Goal: Task Accomplishment & Management: Use online tool/utility

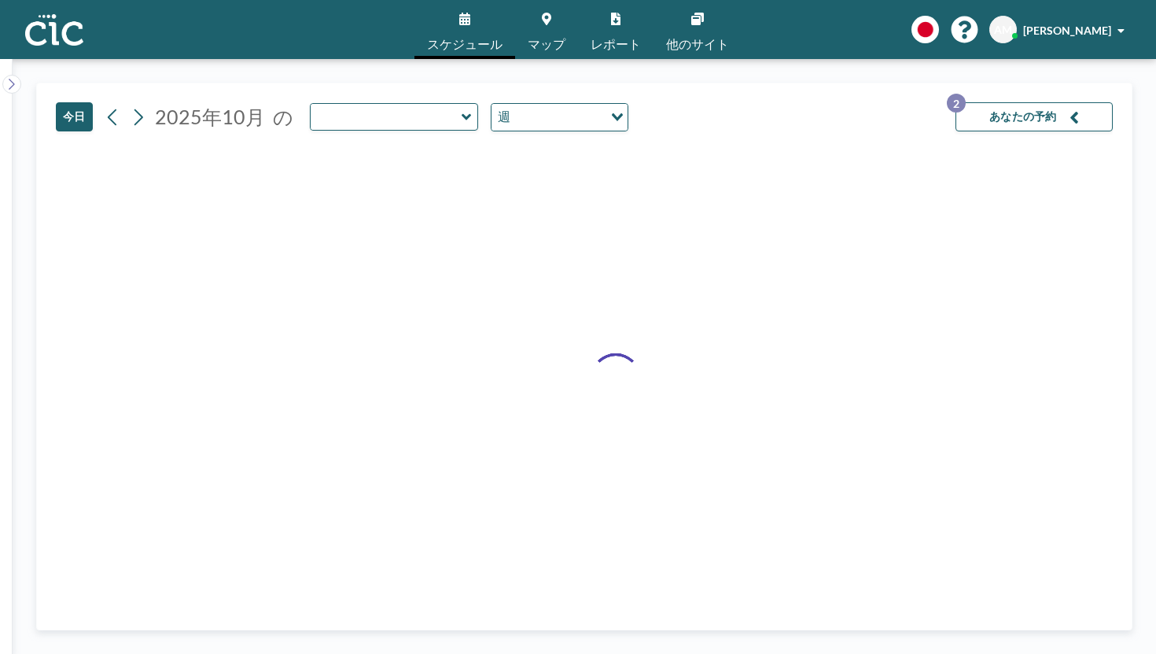
type input "Suji"
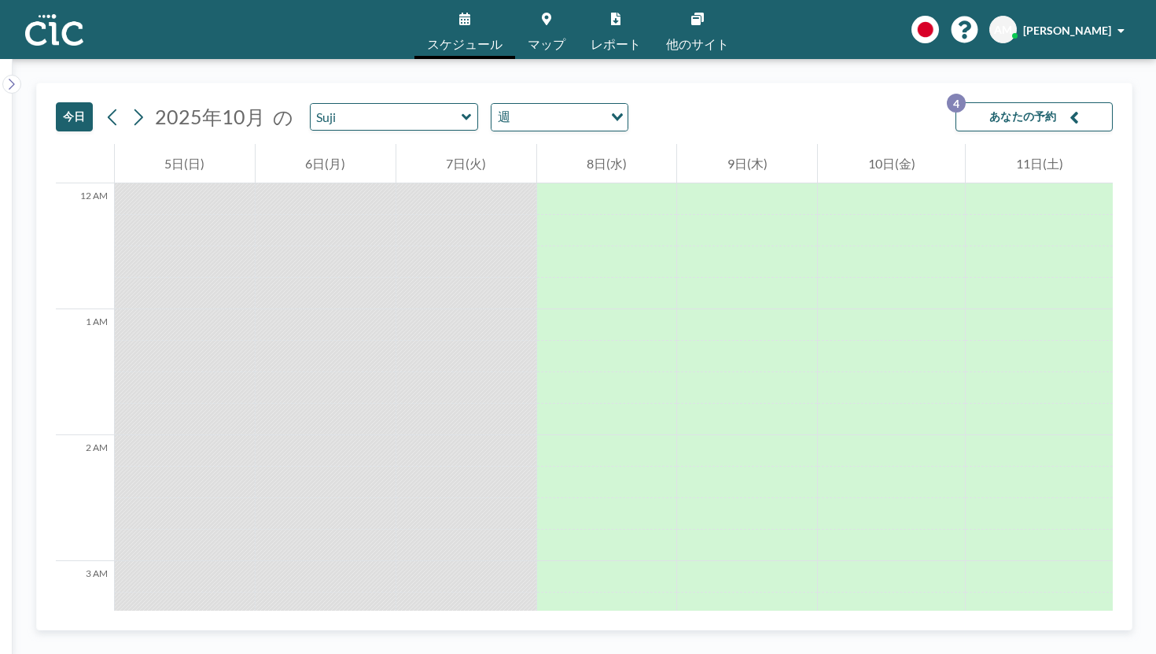
click at [380, 103] on div "Suji" at bounding box center [394, 117] width 169 height 28
click at [378, 103] on div "Suji" at bounding box center [394, 117] width 169 height 28
click at [365, 104] on input "text" at bounding box center [386, 117] width 151 height 26
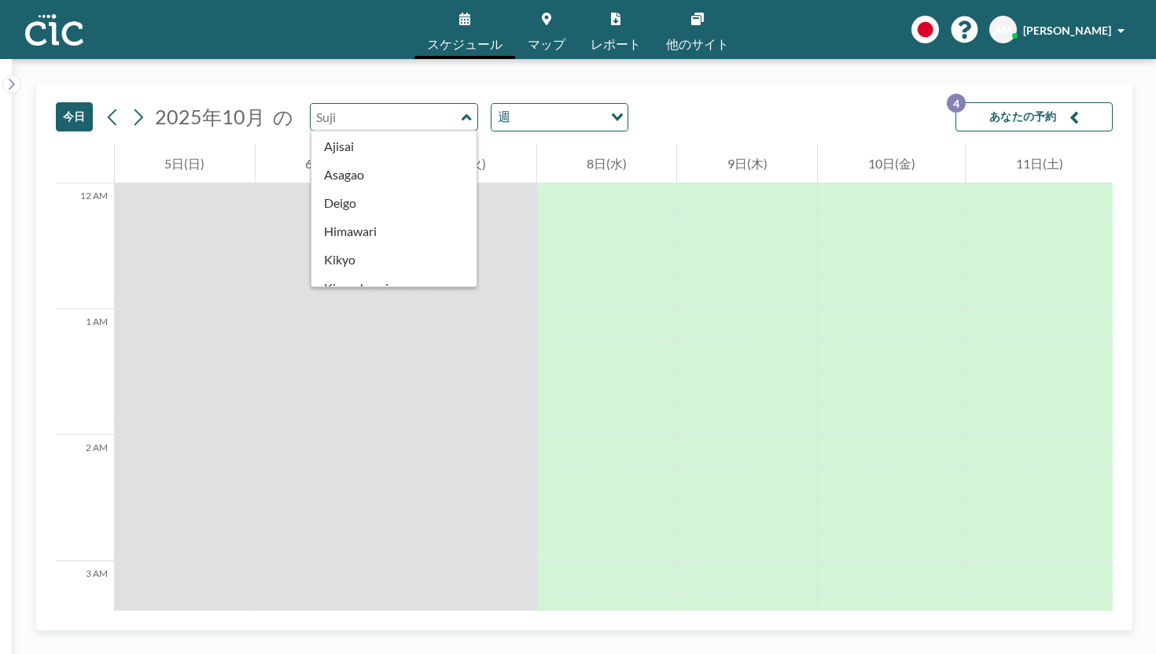
scroll to position [407, 0]
click at [1075, 102] on button "あなたの予約 4" at bounding box center [1034, 116] width 157 height 29
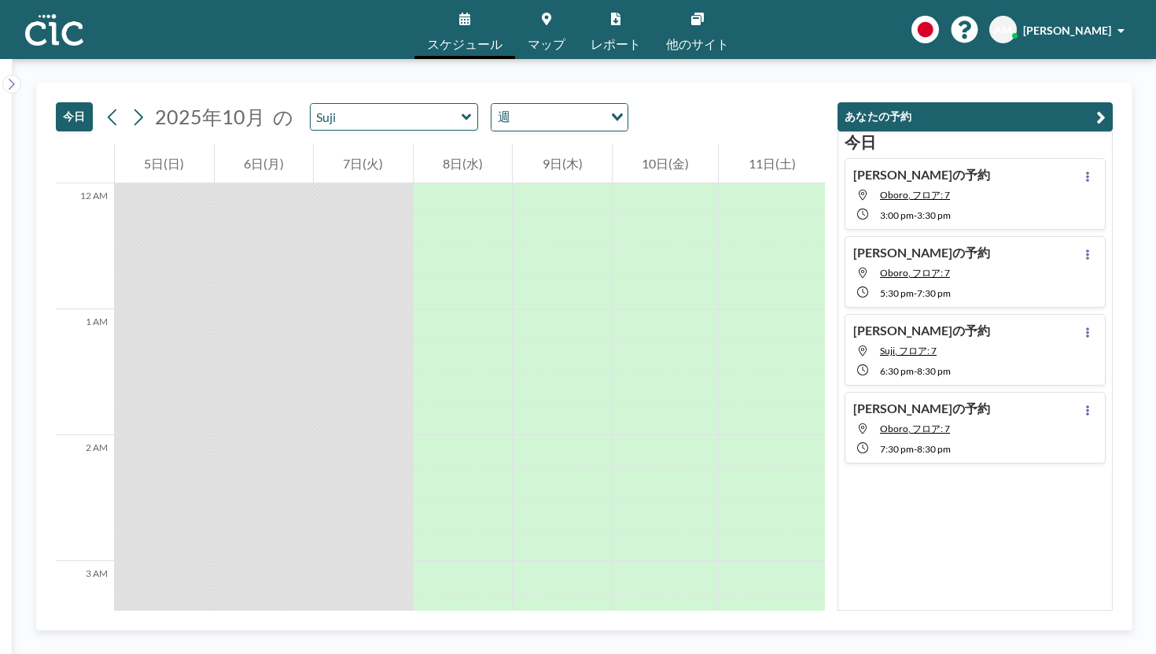
click at [1037, 236] on div "[PERSON_NAME]の予約 Oboro, フロア: 7 5:30 PM - 7:30 PM" at bounding box center [975, 272] width 261 height 72
type input "Oboro"
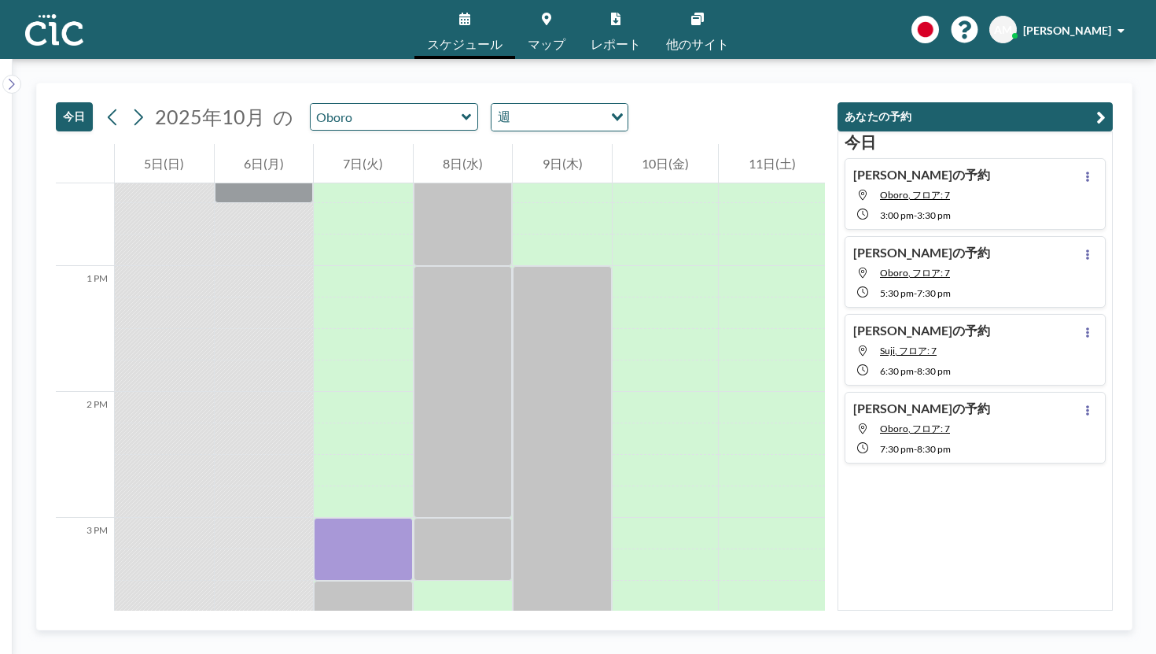
scroll to position [1540, 0]
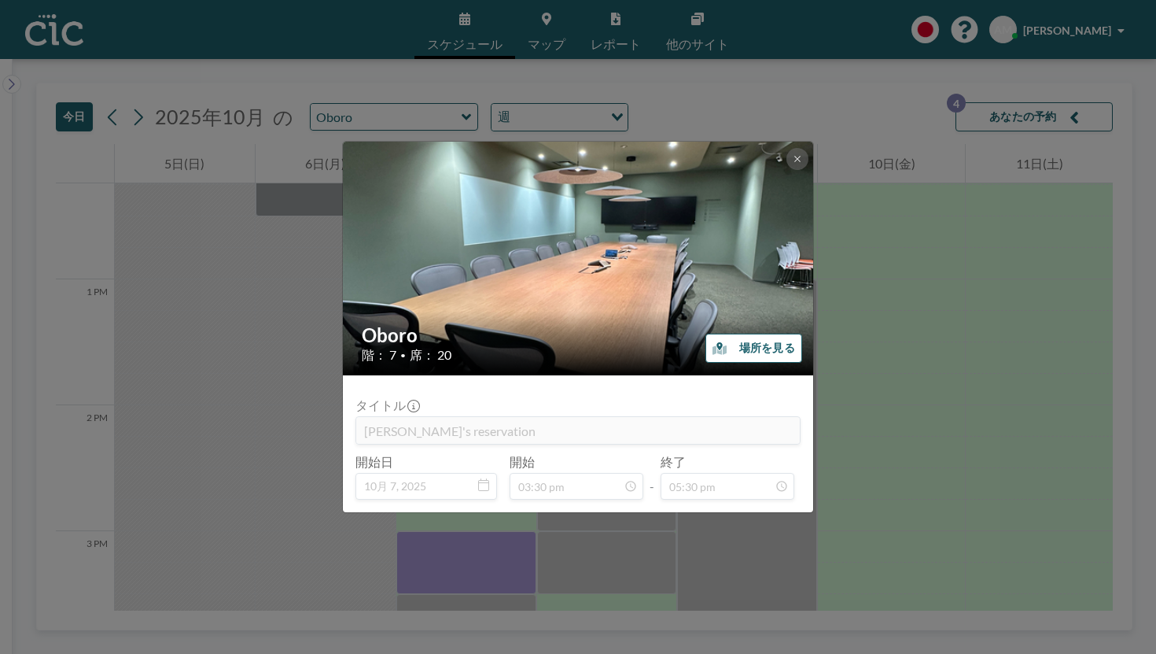
click at [767, 185] on img at bounding box center [579, 258] width 472 height 629
click at [793, 164] on icon at bounding box center [797, 158] width 9 height 9
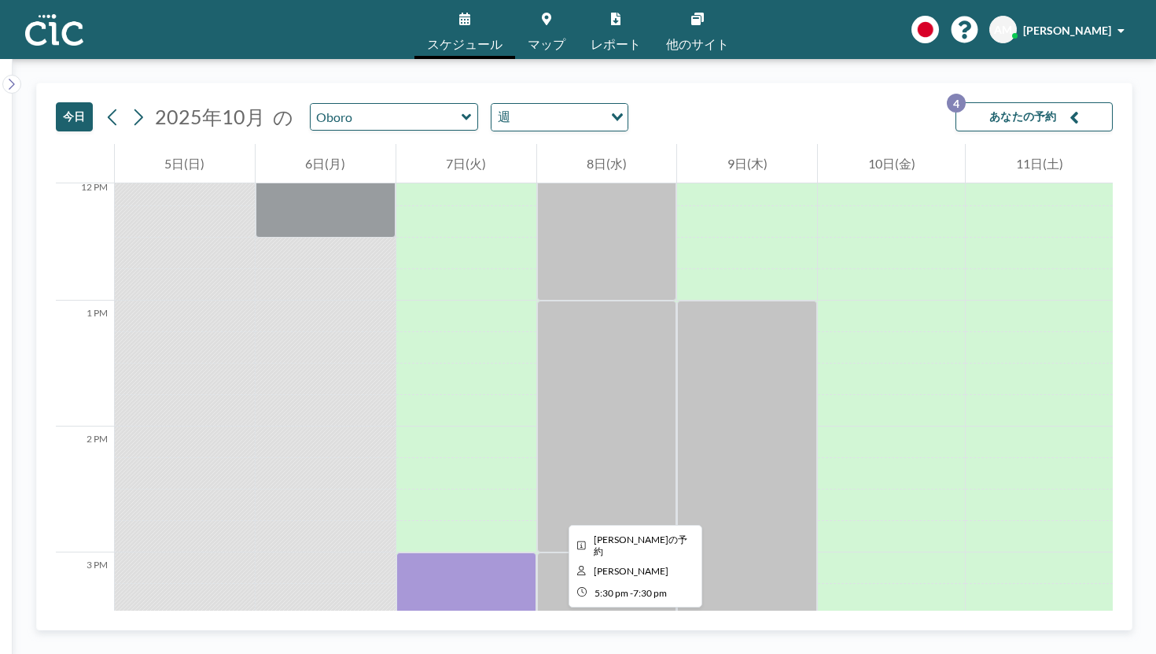
scroll to position [1502, 0]
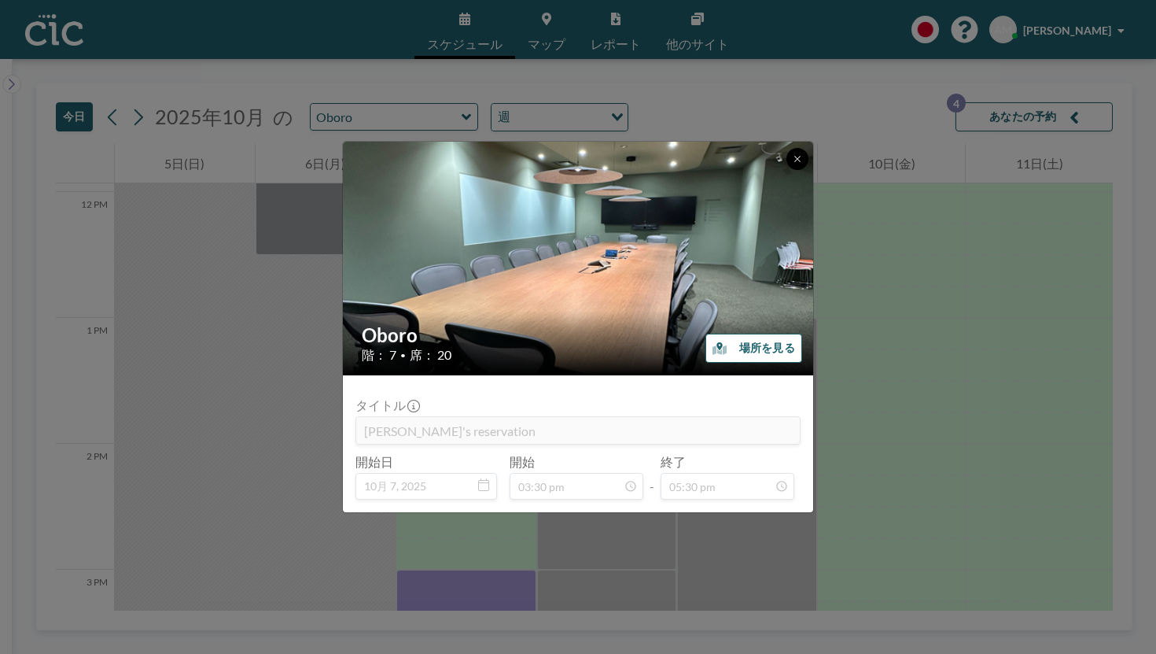
click at [787, 170] on button at bounding box center [798, 159] width 22 height 22
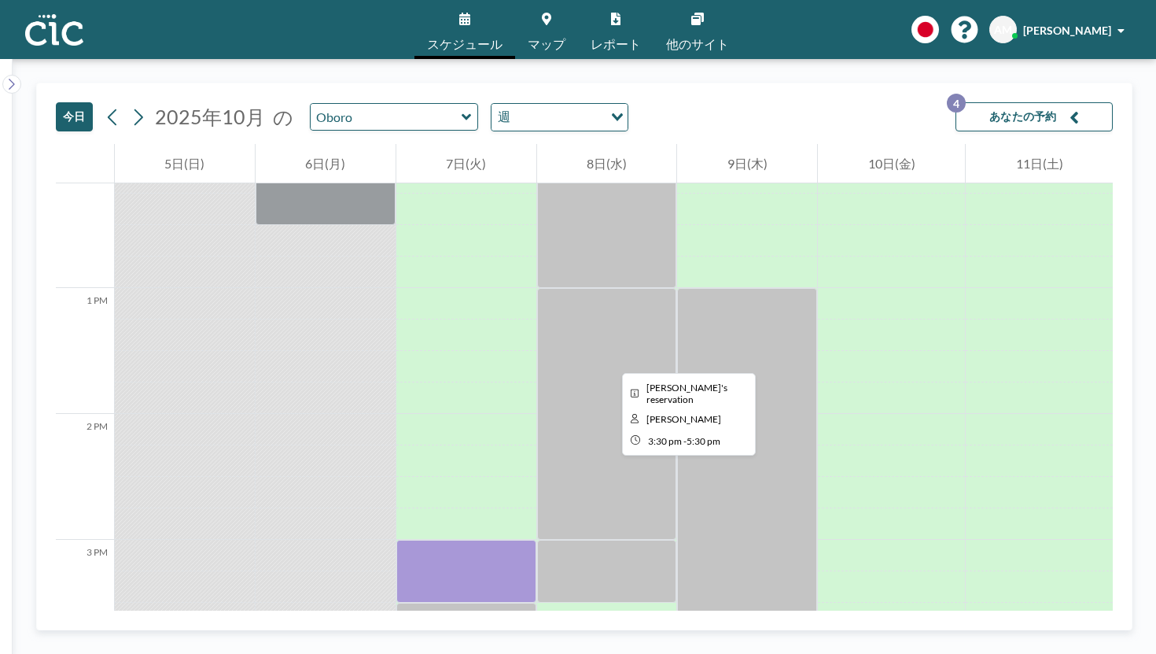
scroll to position [1528, 0]
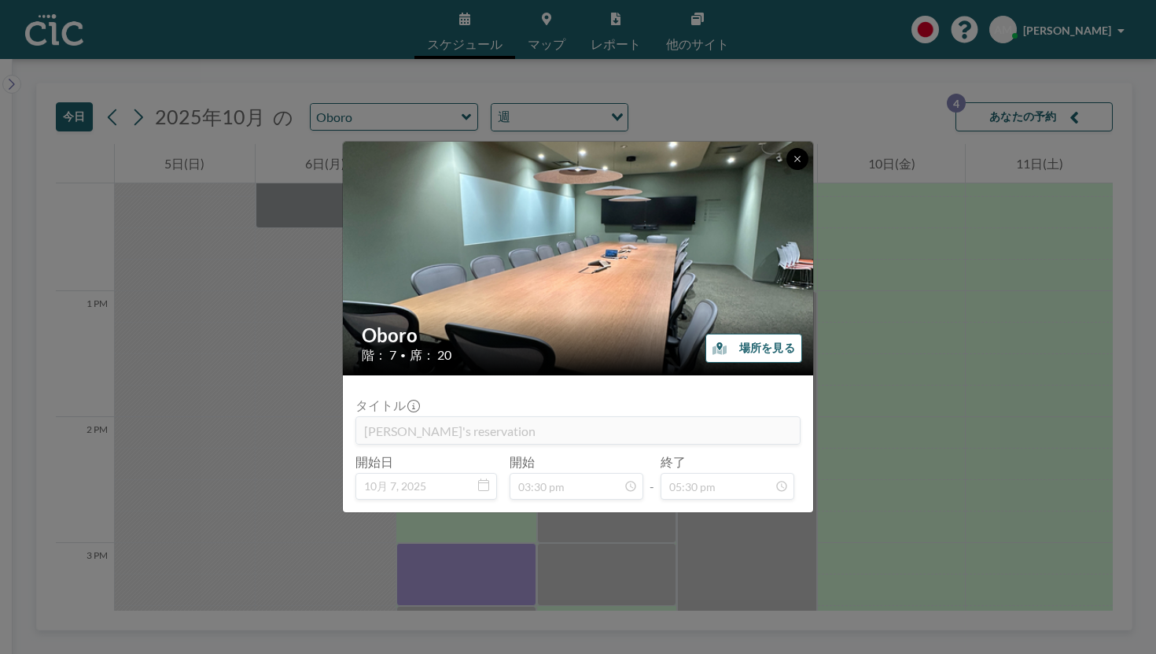
click at [787, 170] on button at bounding box center [798, 159] width 22 height 22
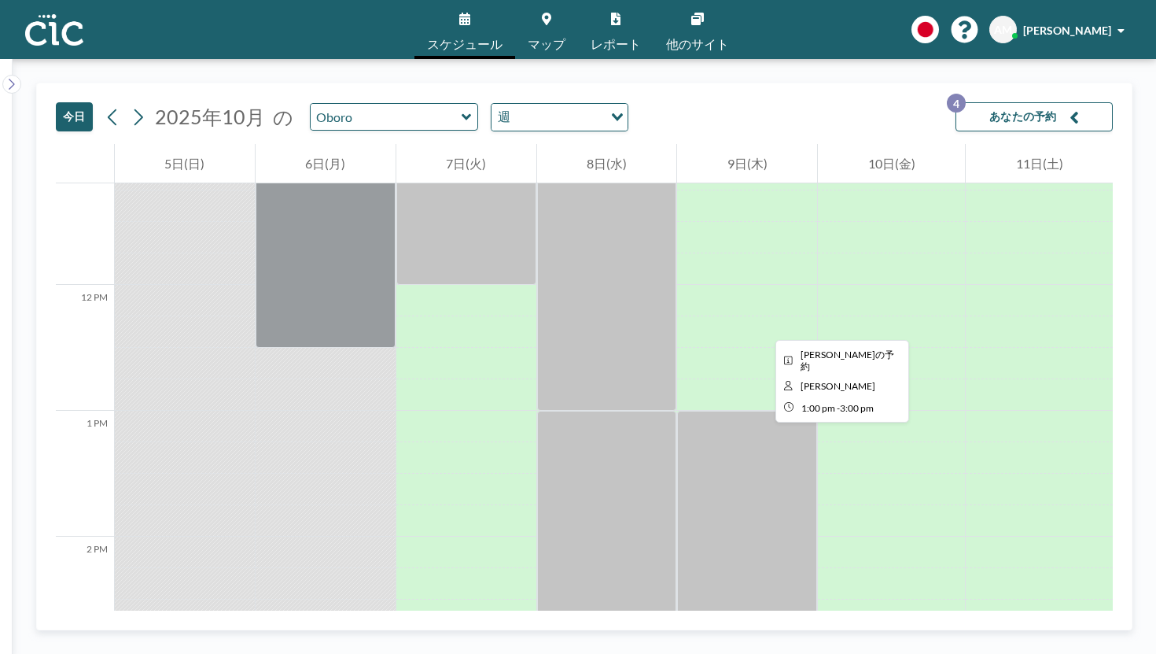
scroll to position [1410, 0]
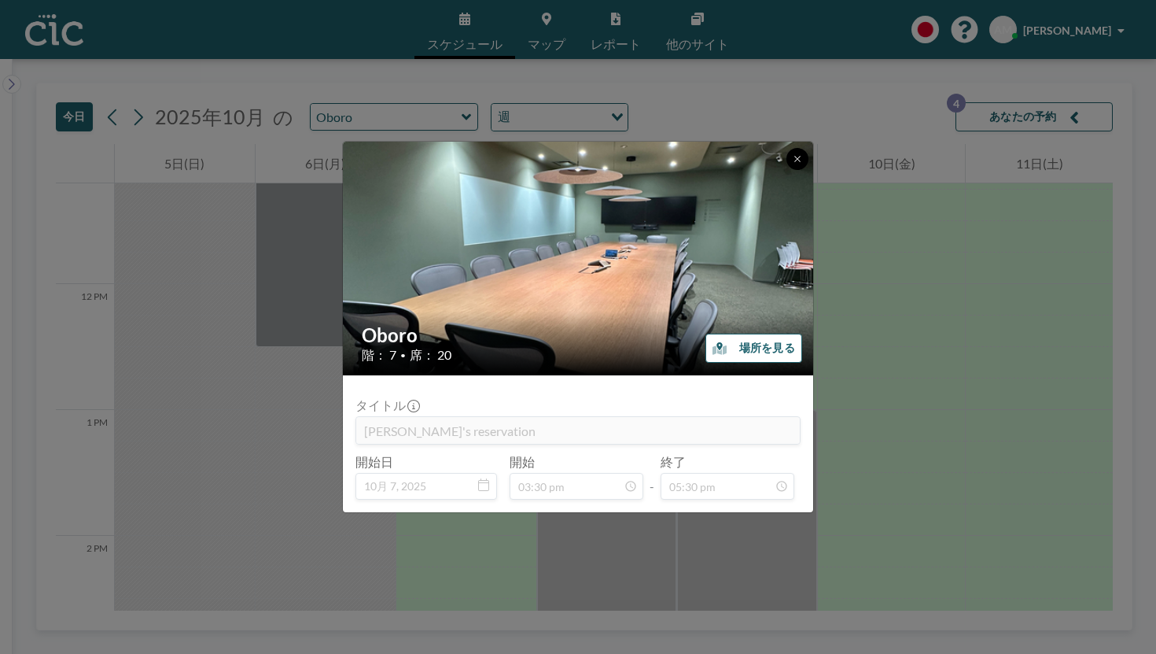
click at [787, 170] on button at bounding box center [798, 159] width 22 height 22
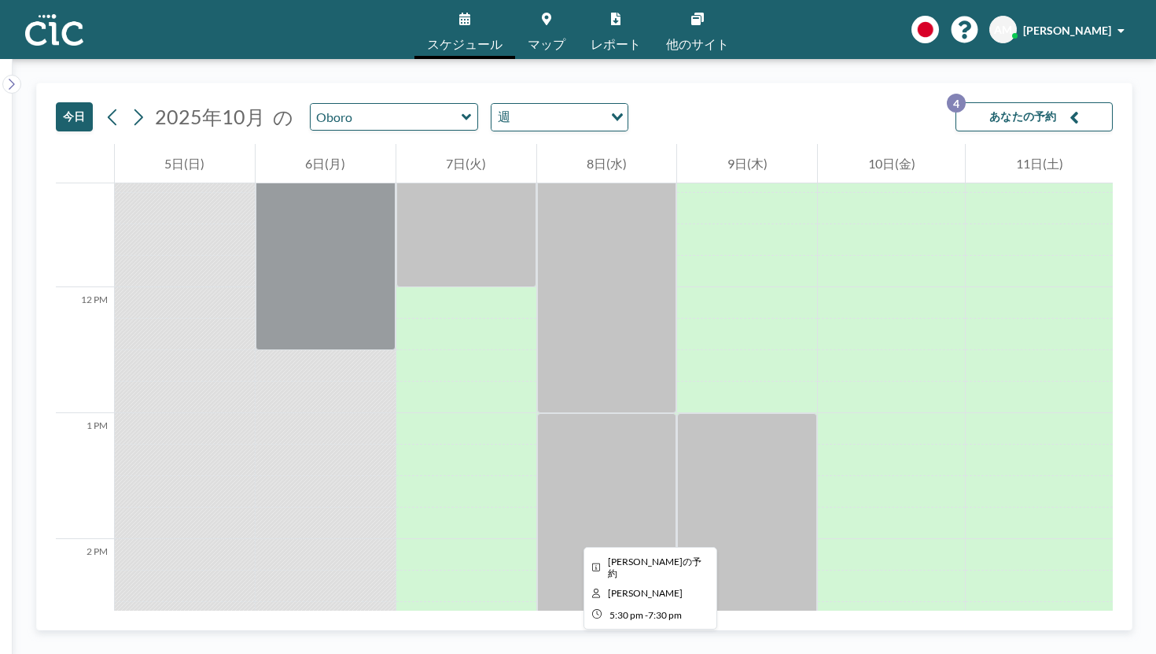
scroll to position [1329, 0]
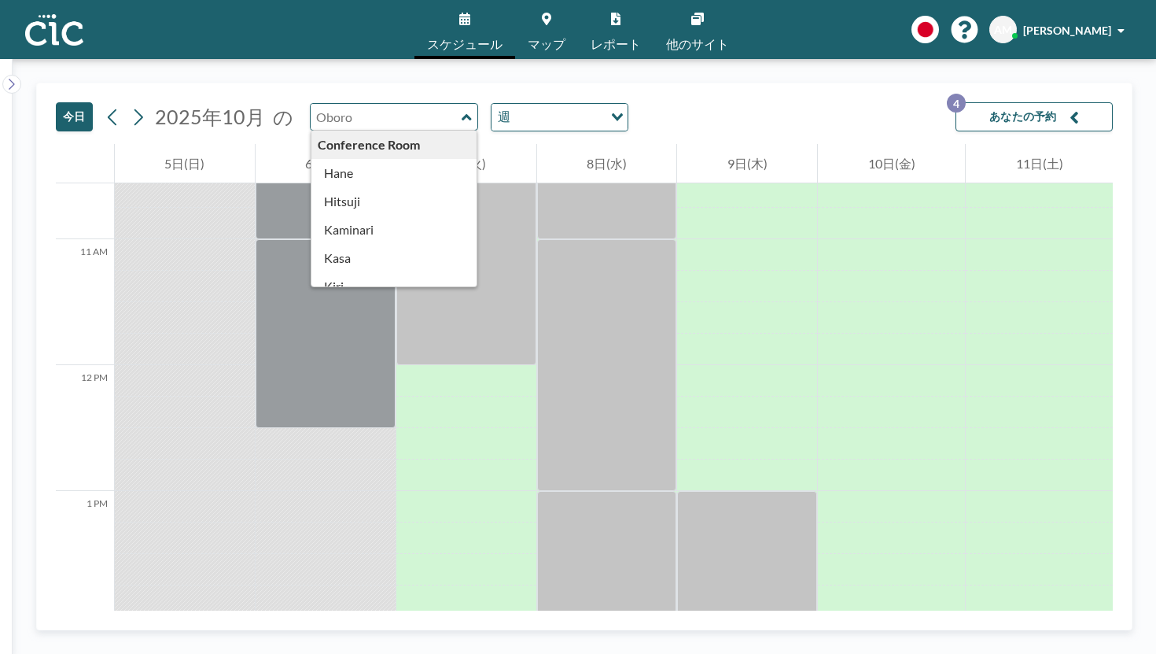
click at [340, 104] on input "text" at bounding box center [386, 117] width 151 height 26
type input "Suji"
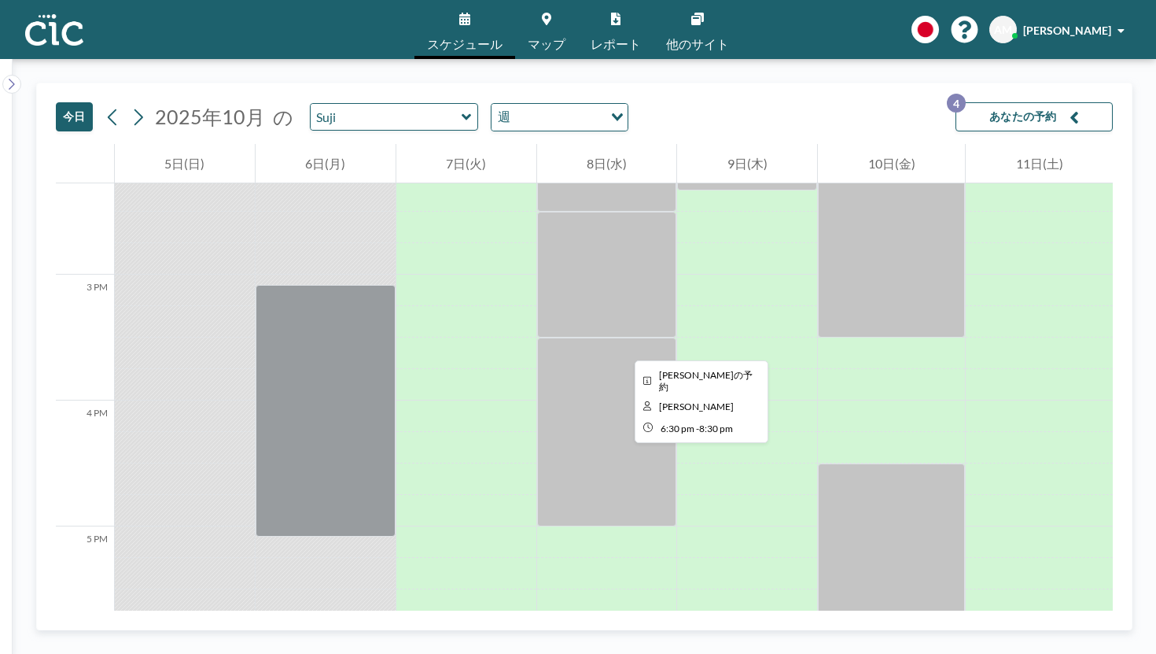
scroll to position [1798, 0]
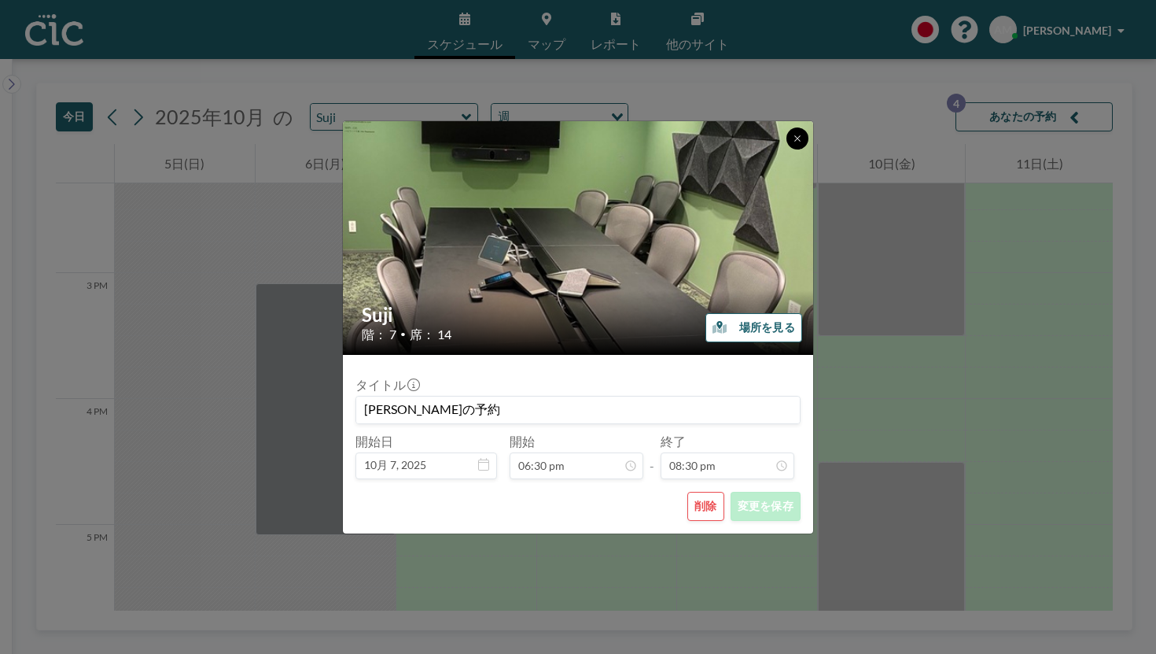
click at [794, 141] on icon at bounding box center [797, 138] width 6 height 6
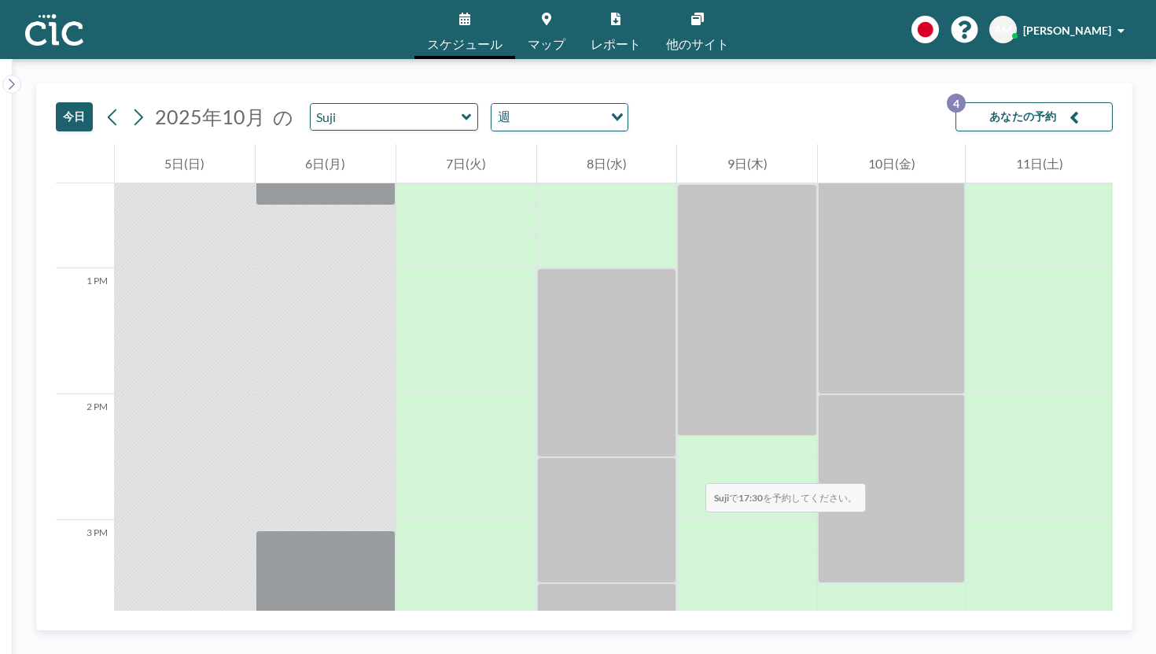
scroll to position [1480, 0]
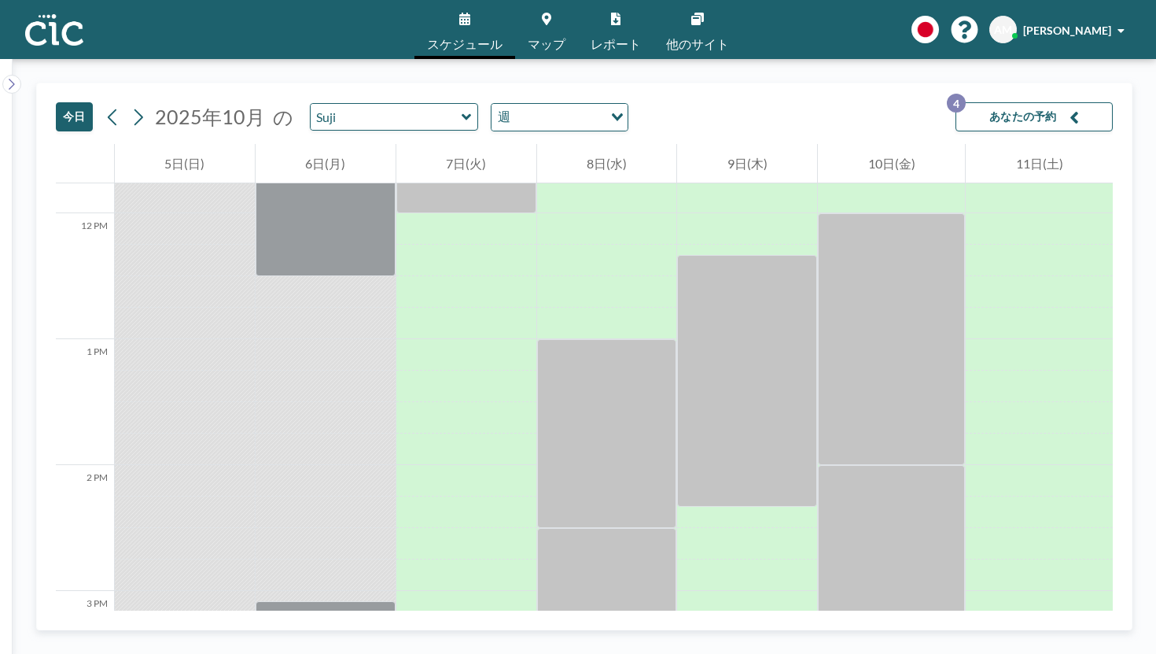
drag, startPoint x: 470, startPoint y: 313, endPoint x: 474, endPoint y: 514, distance: 201.4
click at [474, 514] on div at bounding box center [466, 213] width 140 height 3021
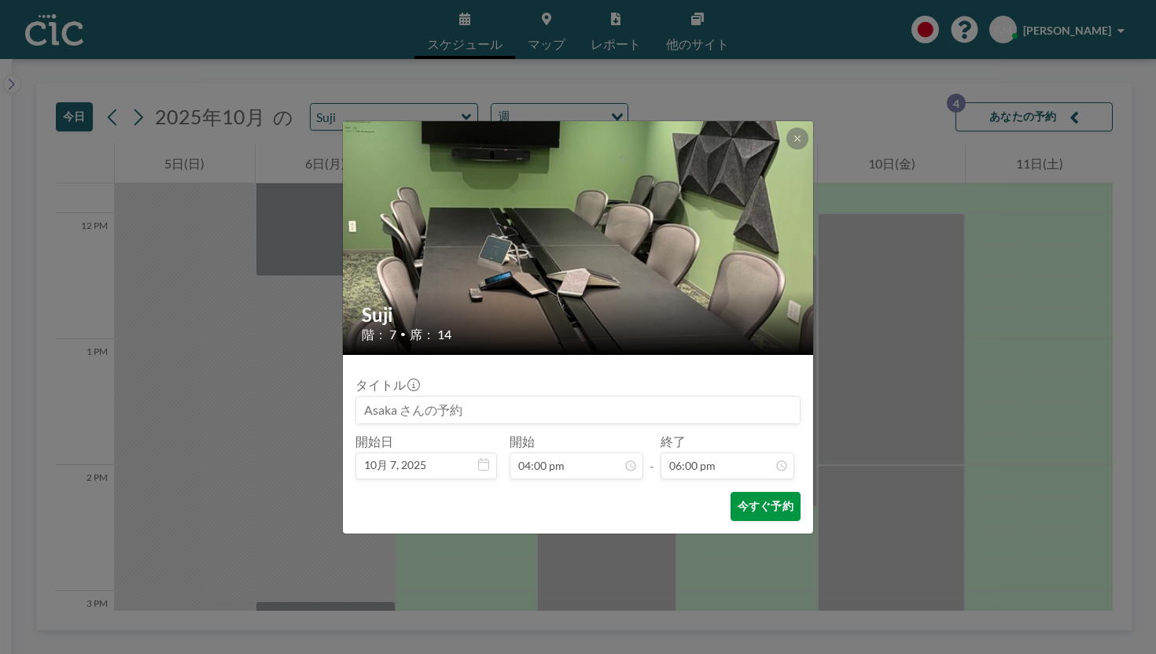
click at [736, 492] on button "今すぐ予約" at bounding box center [766, 506] width 70 height 29
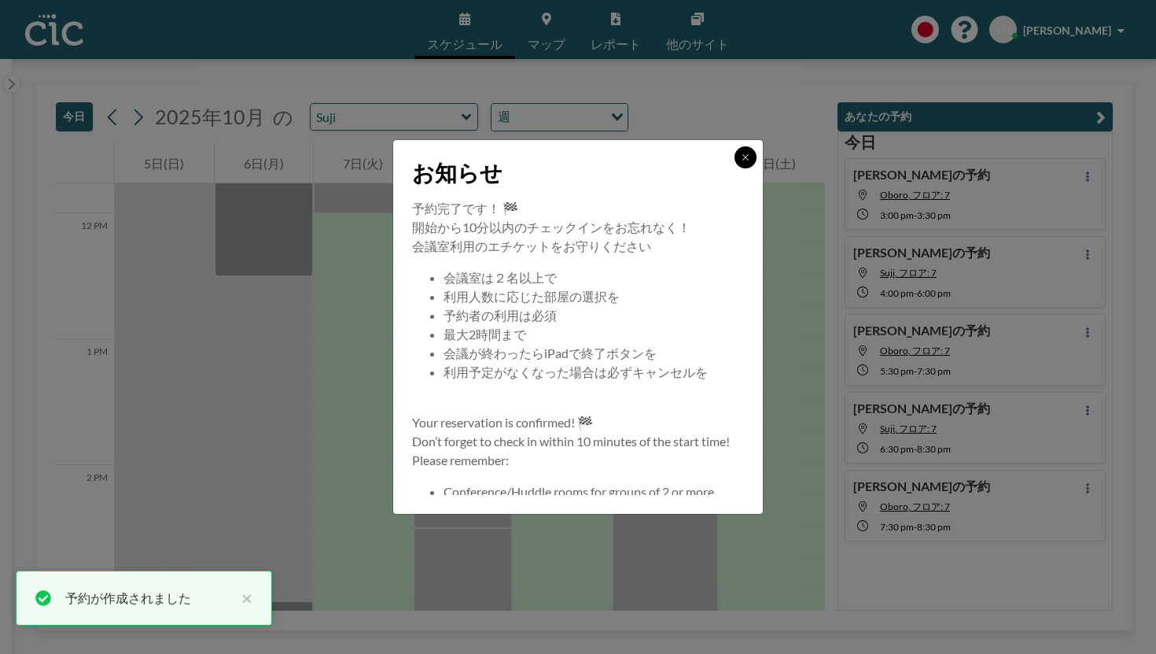
click at [735, 168] on button at bounding box center [746, 157] width 22 height 22
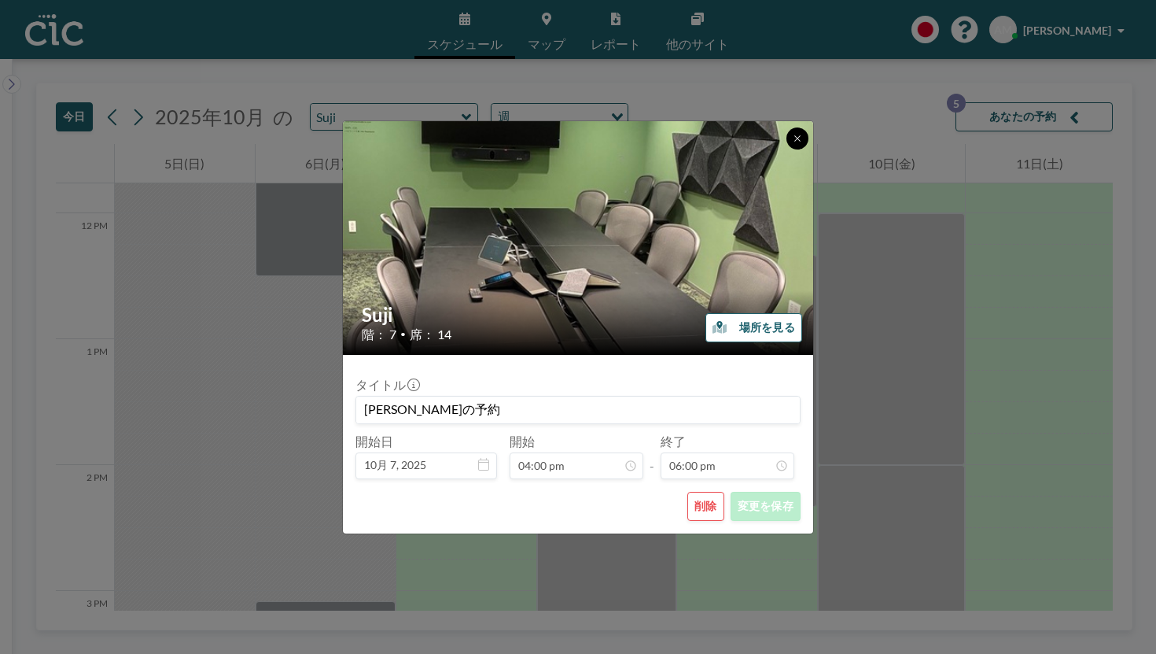
click at [787, 149] on button at bounding box center [798, 138] width 22 height 22
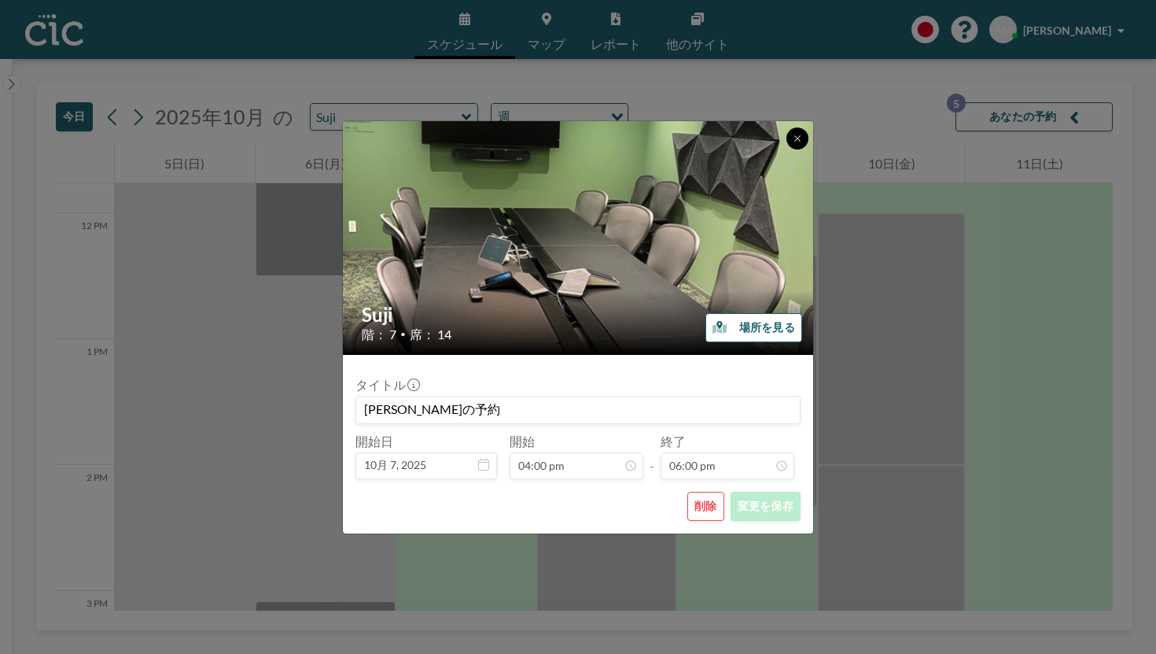
click at [793, 143] on icon at bounding box center [797, 138] width 9 height 9
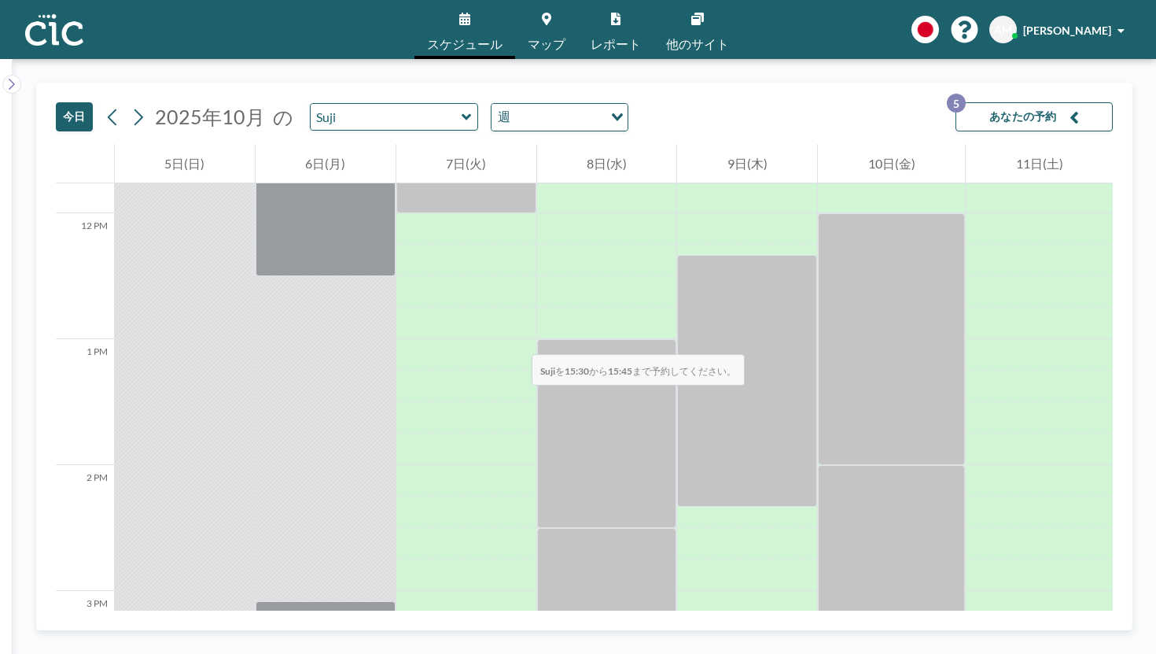
drag, startPoint x: 416, startPoint y: 265, endPoint x: 414, endPoint y: 295, distance: 30.0
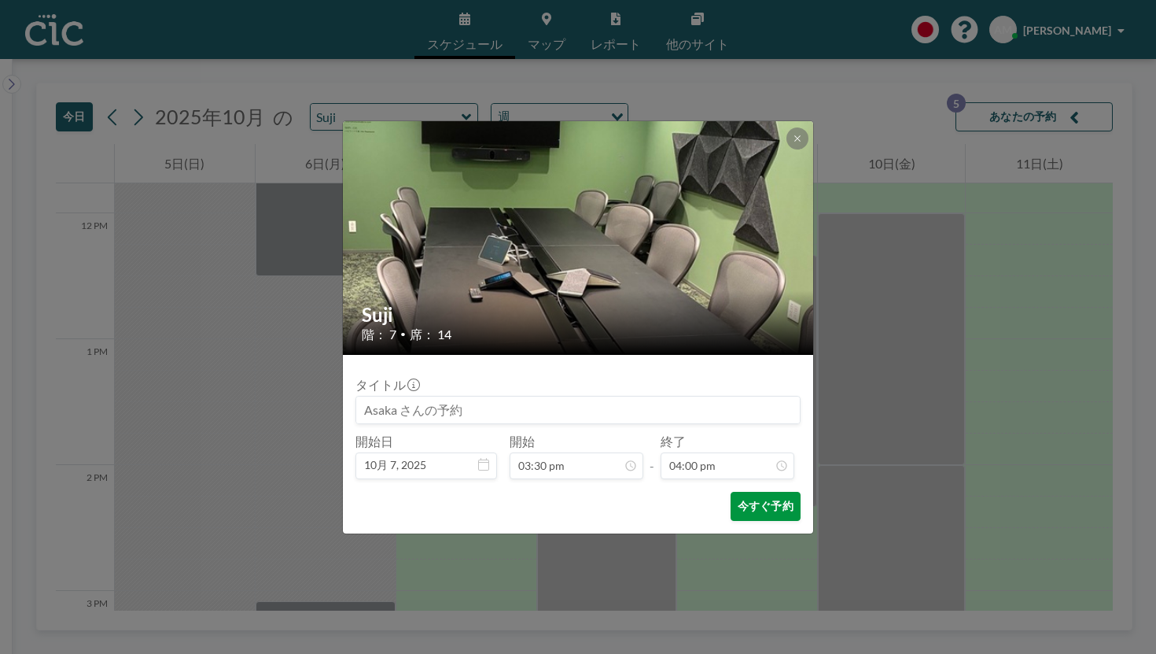
scroll to position [1607, 0]
click at [731, 492] on button "今すぐ予約" at bounding box center [766, 506] width 70 height 29
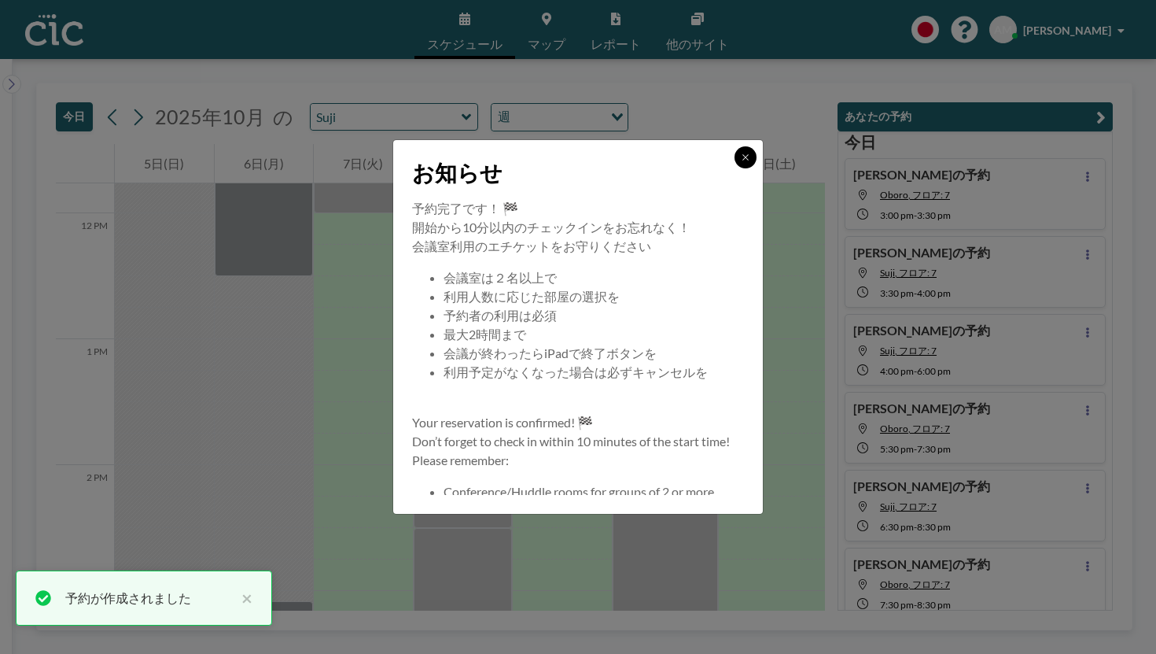
click at [741, 162] on icon at bounding box center [745, 157] width 9 height 9
